Goal: Transaction & Acquisition: Purchase product/service

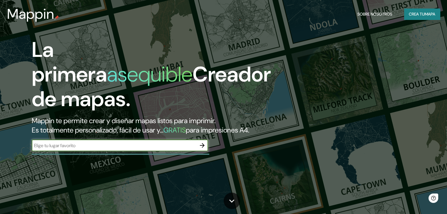
click at [146, 149] on input "text" at bounding box center [114, 145] width 164 height 7
type input "[GEOGRAPHIC_DATA]"
click at [203, 148] on icon "button" at bounding box center [202, 145] width 5 height 5
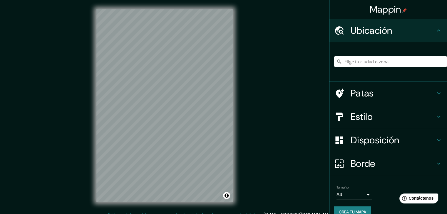
click at [349, 64] on input "Elige tu ciudad o zona" at bounding box center [390, 61] width 113 height 11
paste input "[GEOGRAPHIC_DATA]"
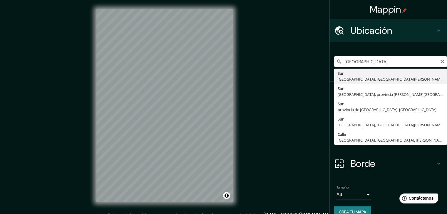
click at [278, 69] on div "Mappin Ubicación [GEOGRAPHIC_DATA] [GEOGRAPHIC_DATA], [GEOGRAPHIC_DATA][PERSON_…" at bounding box center [223, 110] width 447 height 221
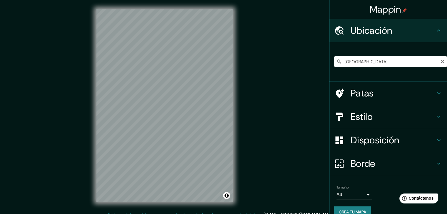
click at [435, 29] on icon at bounding box center [438, 30] width 7 height 7
click at [435, 31] on icon at bounding box center [438, 30] width 7 height 7
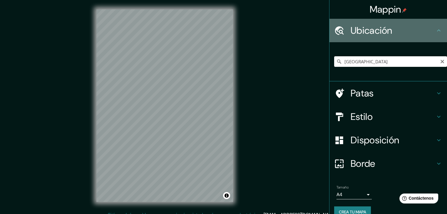
click at [435, 31] on icon at bounding box center [438, 30] width 7 height 7
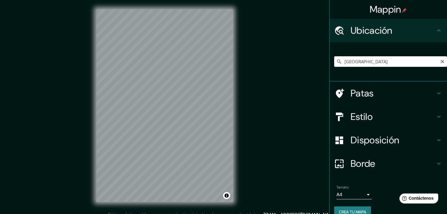
click at [405, 59] on input "[GEOGRAPHIC_DATA]" at bounding box center [390, 61] width 113 height 11
click at [405, 58] on input "[GEOGRAPHIC_DATA]" at bounding box center [390, 61] width 113 height 11
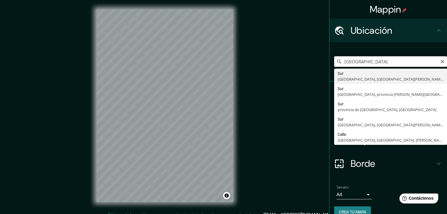
click at [405, 58] on input "[GEOGRAPHIC_DATA]" at bounding box center [390, 61] width 113 height 11
click at [404, 58] on input "[GEOGRAPHIC_DATA]" at bounding box center [390, 61] width 113 height 11
click at [397, 60] on input "[GEOGRAPHIC_DATA]" at bounding box center [390, 61] width 113 height 11
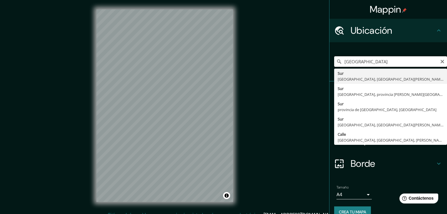
click at [397, 60] on input "[GEOGRAPHIC_DATA]" at bounding box center [390, 61] width 113 height 11
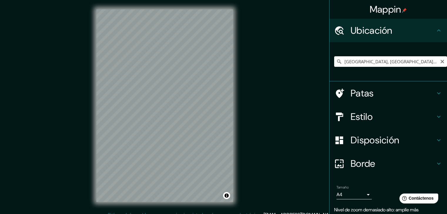
click at [370, 63] on input "[GEOGRAPHIC_DATA], [GEOGRAPHIC_DATA], [GEOGRAPHIC_DATA], [GEOGRAPHIC_DATA]" at bounding box center [390, 61] width 113 height 11
click at [361, 60] on input "[GEOGRAPHIC_DATA]" at bounding box center [390, 61] width 113 height 11
click at [334, 60] on input "[GEOGRAPHIC_DATA]" at bounding box center [390, 61] width 113 height 11
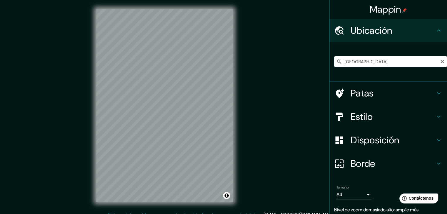
click at [336, 60] on icon at bounding box center [339, 62] width 6 height 6
click at [358, 65] on input "[GEOGRAPHIC_DATA]" at bounding box center [390, 61] width 113 height 11
click at [159, 214] on html "Mappin Ubicación [GEOGRAPHIC_DATA] Patas Estilo Disposición Borde Elige un bord…" at bounding box center [223, 107] width 447 height 214
drag, startPoint x: 372, startPoint y: 57, endPoint x: 361, endPoint y: 63, distance: 12.8
click at [364, 62] on input "[GEOGRAPHIC_DATA]" at bounding box center [390, 61] width 113 height 11
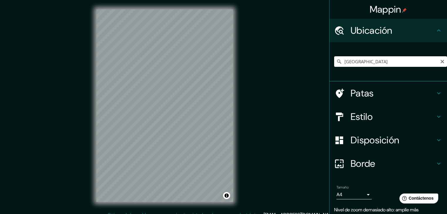
drag, startPoint x: 356, startPoint y: 64, endPoint x: 335, endPoint y: 63, distance: 21.2
click at [335, 63] on div "[GEOGRAPHIC_DATA]" at bounding box center [390, 61] width 113 height 11
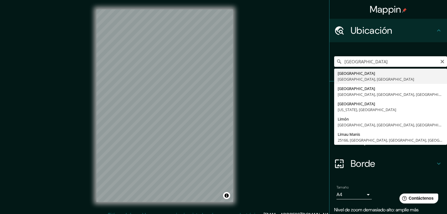
type input "[GEOGRAPHIC_DATA], [GEOGRAPHIC_DATA], [GEOGRAPHIC_DATA]"
